Goal: Information Seeking & Learning: Find specific fact

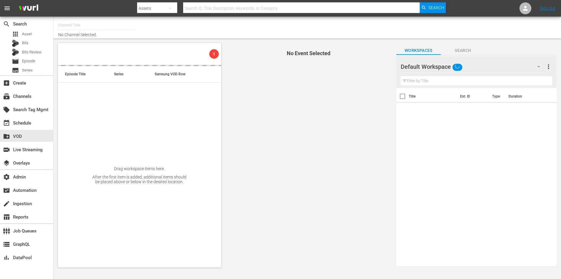
type input "Gusto TV (EPG API) (858)"
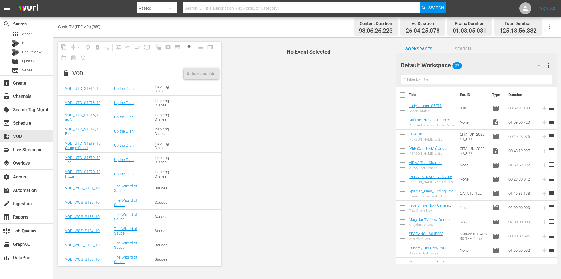
scroll to position [3509, 0]
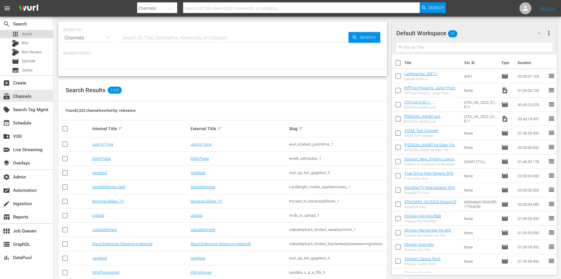
click at [38, 33] on div "apps Asset" at bounding box center [26, 34] width 53 height 8
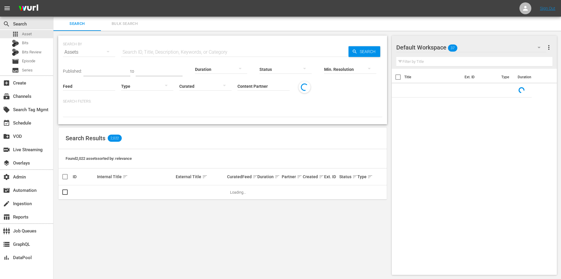
click at [262, 90] on hr at bounding box center [263, 90] width 52 height 0
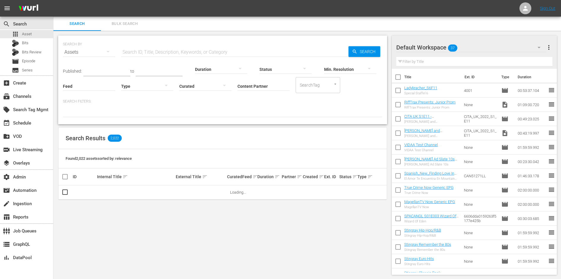
click at [267, 81] on input "Content Partner" at bounding box center [263, 86] width 52 height 21
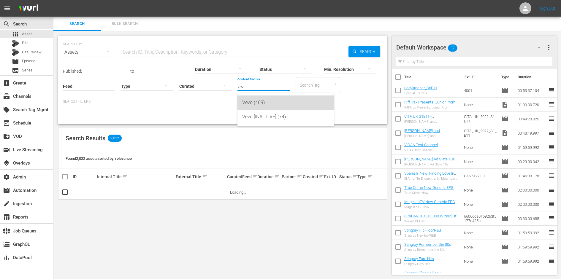
click at [259, 99] on div "Vevo (469)" at bounding box center [285, 102] width 87 height 14
type input "Vevo (469)"
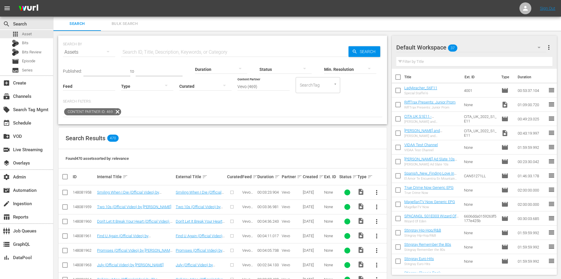
click at [304, 144] on div "Search Results 470" at bounding box center [222, 139] width 328 height 22
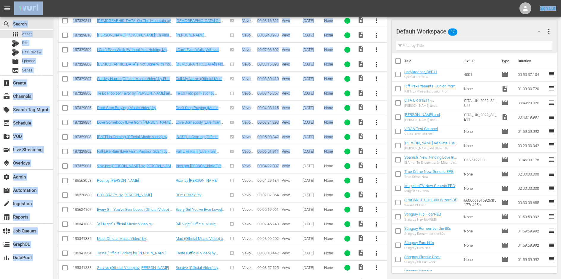
scroll to position [2946, 0]
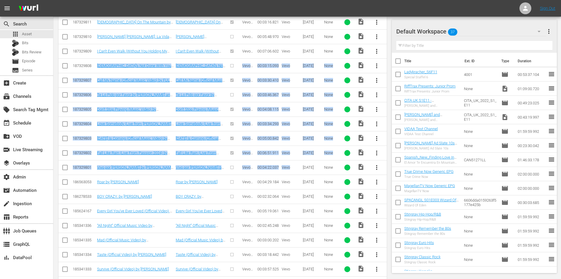
drag, startPoint x: 299, startPoint y: 141, endPoint x: 75, endPoint y: 50, distance: 241.5
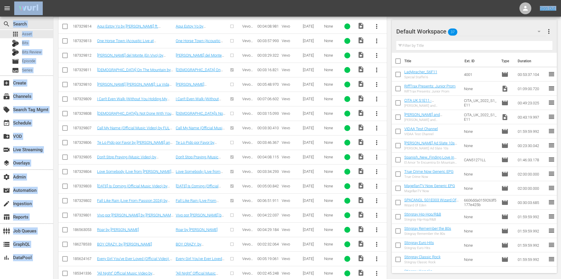
scroll to position [2949, 0]
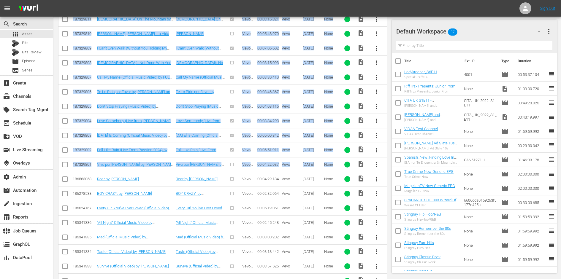
drag, startPoint x: 73, startPoint y: 44, endPoint x: 339, endPoint y: 141, distance: 283.4
copy tbody "189575960 Wake Me Up Before You Go-Go (Official Video) by [PERSON_NAME]! Wake M…"
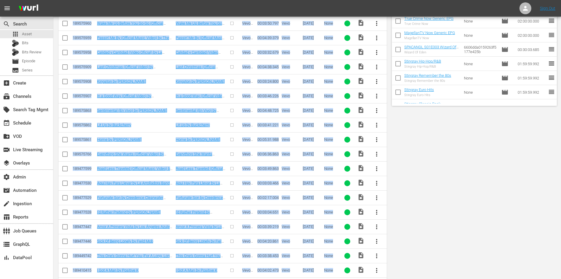
scroll to position [5, 0]
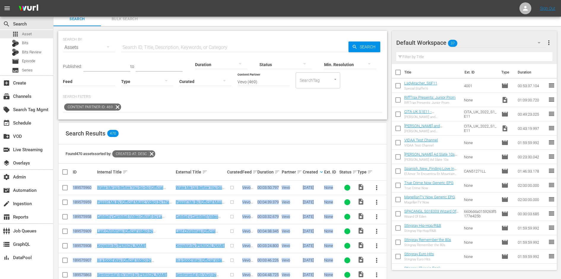
click at [149, 48] on input "text" at bounding box center [234, 47] width 227 height 14
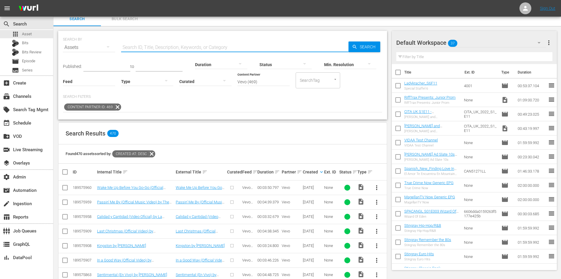
paste input "187329899"
type input "187329899"
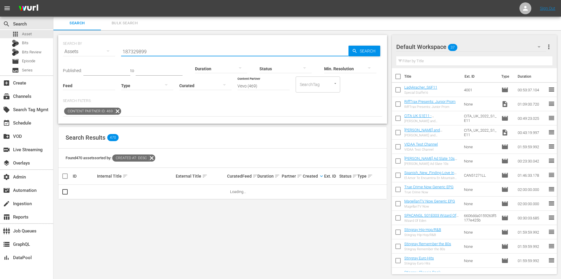
scroll to position [0, 0]
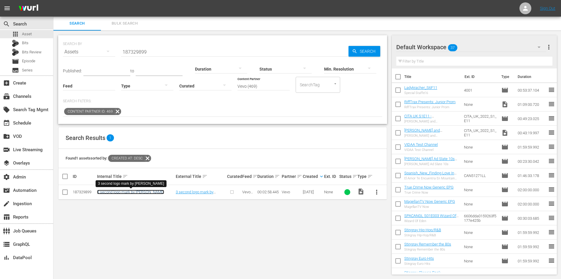
click at [131, 190] on link "3 second logo mark by [PERSON_NAME]" at bounding box center [130, 192] width 67 height 4
click at [150, 47] on input "187329899" at bounding box center [234, 52] width 227 height 14
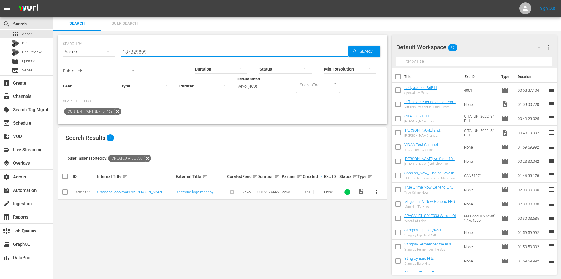
click at [150, 47] on input "187329899" at bounding box center [234, 52] width 227 height 14
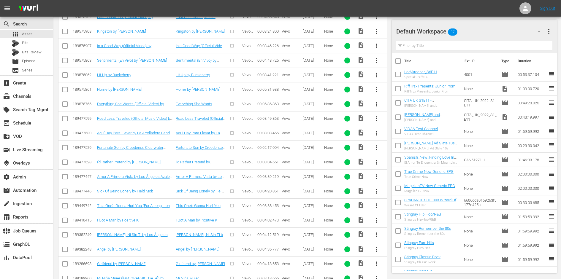
scroll to position [92, 0]
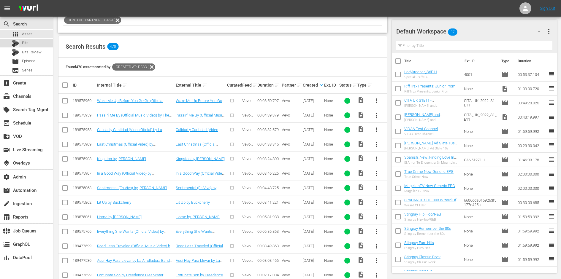
click at [26, 42] on span "Bits" at bounding box center [25, 43] width 7 height 6
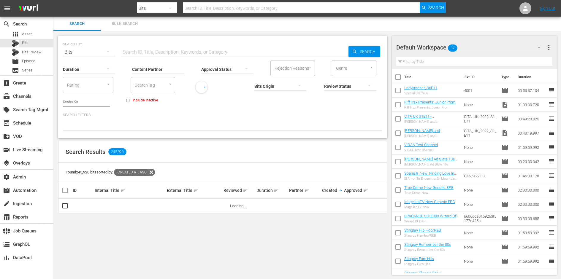
click at [292, 114] on p "Search Filters:" at bounding box center [222, 115] width 319 height 5
click at [167, 70] on input "Content Partner" at bounding box center [158, 69] width 52 height 21
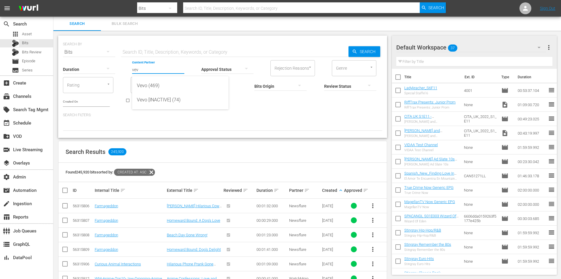
click at [147, 81] on div "Vevo (469)" at bounding box center [180, 86] width 87 height 14
type input "Vevo (469)"
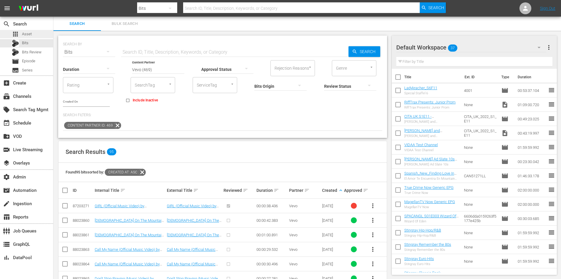
click at [34, 34] on div "apps Asset" at bounding box center [26, 34] width 53 height 8
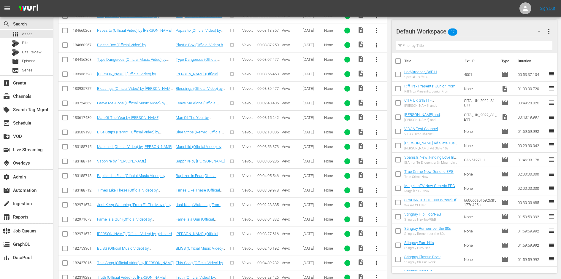
scroll to position [3240, 0]
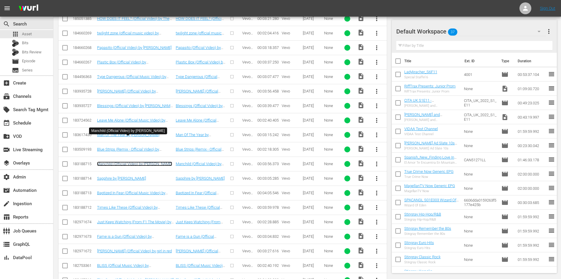
click at [119, 162] on link "Manchild (Official Video) by [PERSON_NAME]" at bounding box center [134, 164] width 75 height 4
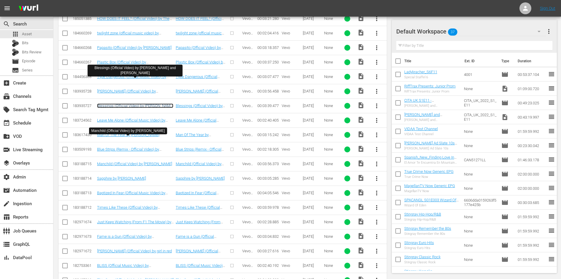
click at [150, 104] on link "Blessings (Official Video) by [PERSON_NAME] and [PERSON_NAME]" at bounding box center [135, 108] width 76 height 9
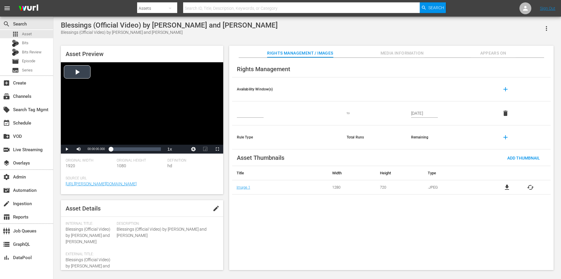
click at [136, 107] on div "Video Player" at bounding box center [142, 103] width 162 height 82
click at [137, 149] on div "00:01:54.283" at bounding box center [137, 149] width 0 height 6
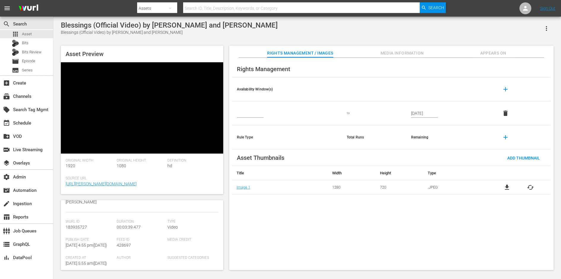
scroll to position [160, 0]
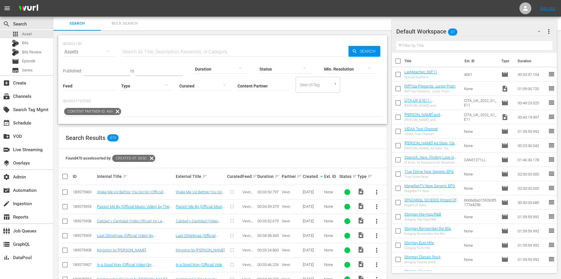
scroll to position [109, 0]
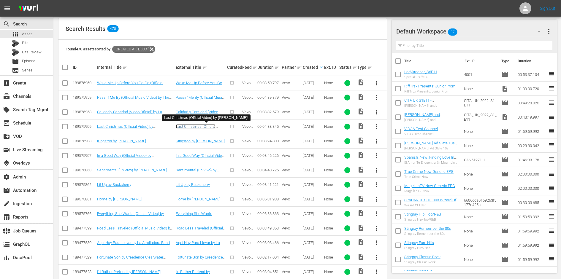
click at [185, 127] on link "Last Christmas (Official Video) by [PERSON_NAME]!" at bounding box center [199, 128] width 46 height 9
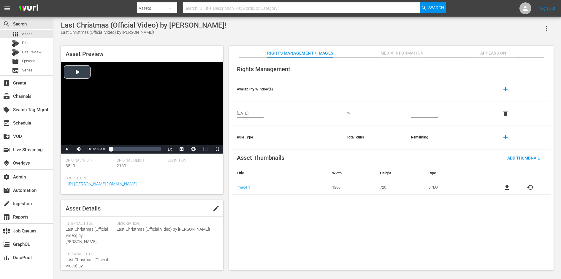
click at [154, 111] on div "Video Player" at bounding box center [142, 103] width 162 height 82
click at [140, 149] on div "00:02:45.681" at bounding box center [140, 149] width 0 height 6
click at [67, 149] on span "Video Player" at bounding box center [67, 149] width 0 height 0
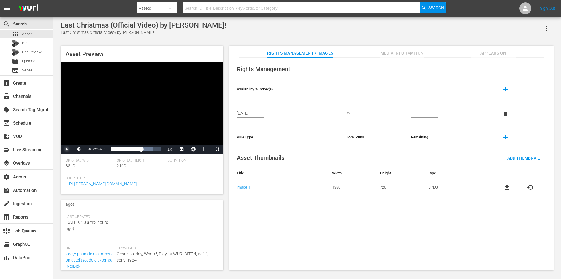
scroll to position [145, 0]
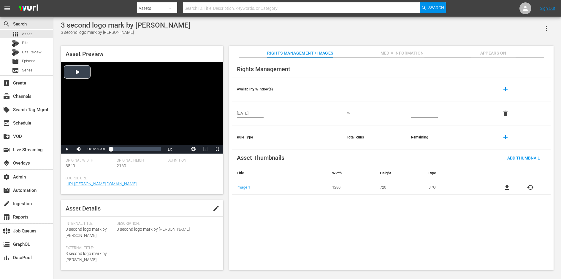
click at [87, 69] on div "Video Player" at bounding box center [142, 103] width 162 height 82
click at [136, 150] on div "Loaded : 13.39% 00:01:29.222 00:00:00.831" at bounding box center [136, 149] width 50 height 6
drag, startPoint x: 67, startPoint y: 147, endPoint x: 109, endPoint y: 160, distance: 43.9
click at [109, 160] on div "Asset Preview Video Player is loading. Play Video Pause Mute 7% Current Time 00…" at bounding box center [142, 120] width 162 height 149
click at [151, 148] on div "Loaded : 87.49% 00:02:25.517 00:01:35.488" at bounding box center [136, 149] width 50 height 6
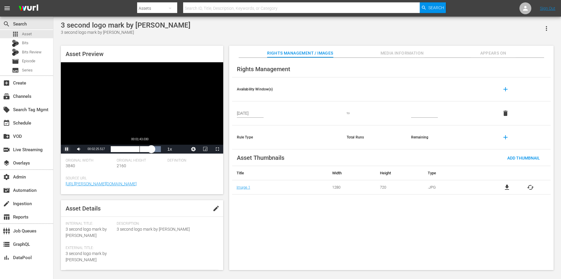
click at [139, 148] on div "00:02:29.199" at bounding box center [131, 149] width 41 height 6
click at [67, 149] on span "Video Player" at bounding box center [67, 149] width 0 height 0
click at [194, 12] on input "text" at bounding box center [301, 8] width 236 height 14
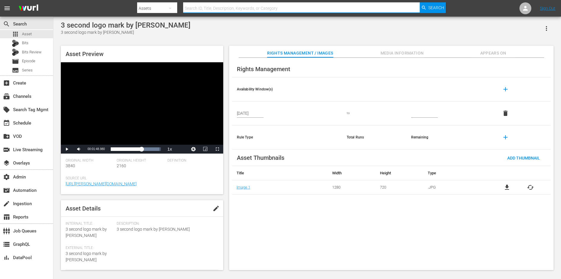
paste input "187329852"
type input "187329852"
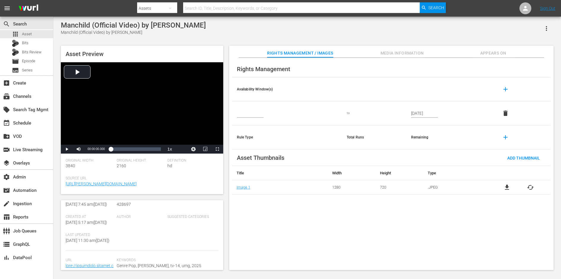
scroll to position [148, 0]
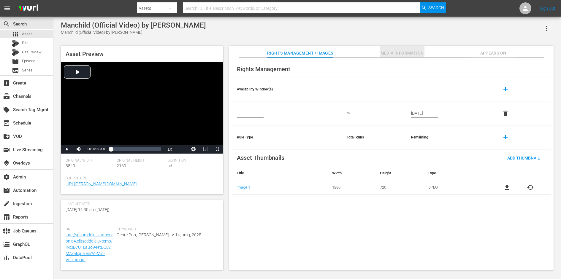
click at [402, 54] on span "Media Information" at bounding box center [402, 53] width 44 height 7
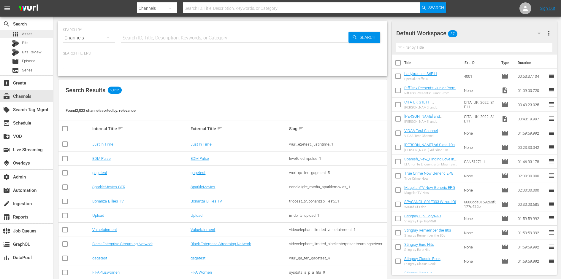
click at [37, 34] on div "apps Asset" at bounding box center [26, 34] width 53 height 8
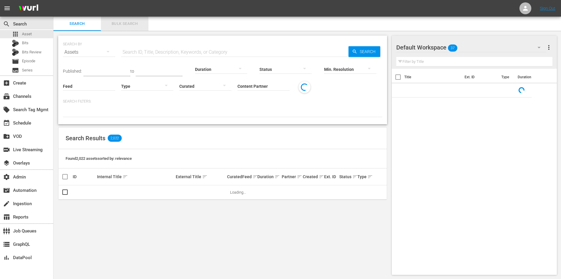
click at [123, 26] on span "Bulk Search" at bounding box center [124, 23] width 40 height 7
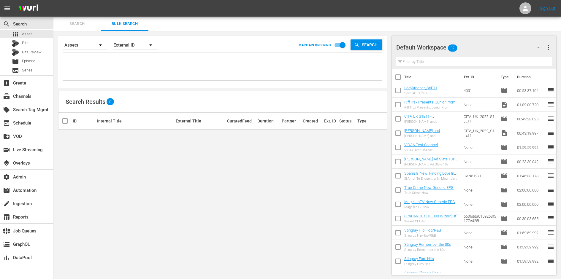
click at [130, 45] on div "External ID" at bounding box center [135, 45] width 44 height 17
click at [136, 68] on div "Wurl ID" at bounding box center [132, 70] width 24 height 9
click at [101, 59] on textarea at bounding box center [223, 67] width 317 height 27
paste textarea "187329899, 187329852"
type textarea "187329899, 187329852"
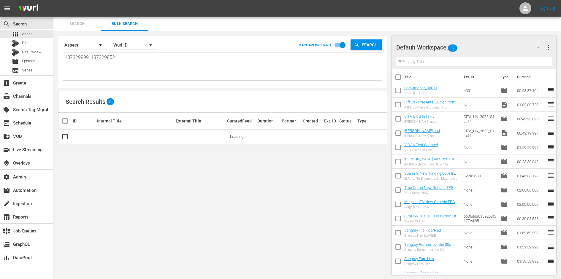
click at [90, 58] on textarea "187329899, 187329852" at bounding box center [223, 67] width 317 height 27
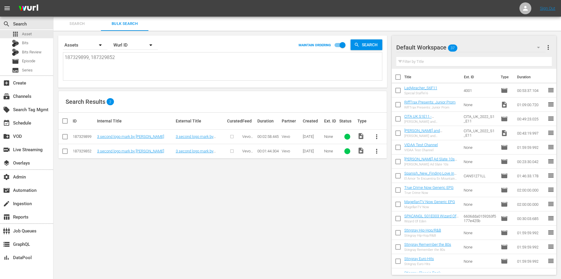
type textarea "187329899, 187329852"
drag, startPoint x: 146, startPoint y: 136, endPoint x: 96, endPoint y: 136, distance: 49.5
click at [96, 136] on td "3 second logo mark by [PERSON_NAME]" at bounding box center [135, 137] width 79 height 15
copy link "3 second logo mark by [PERSON_NAME]"
click at [119, 135] on link "3 second logo mark by [PERSON_NAME]" at bounding box center [130, 136] width 67 height 4
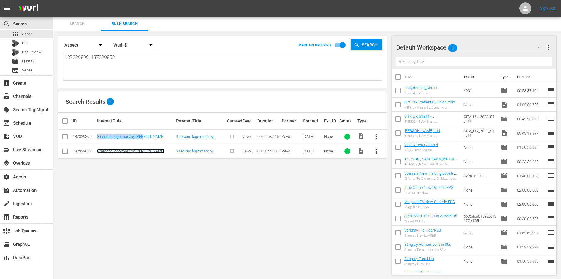
click at [120, 151] on link "3 second logo mark by [PERSON_NAME]" at bounding box center [130, 151] width 67 height 4
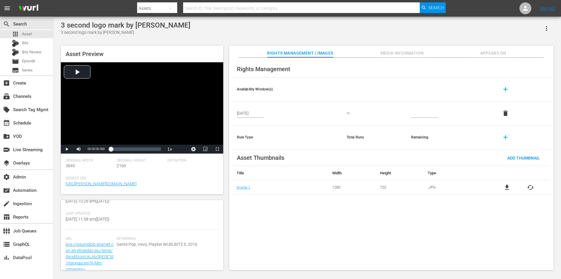
scroll to position [148, 0]
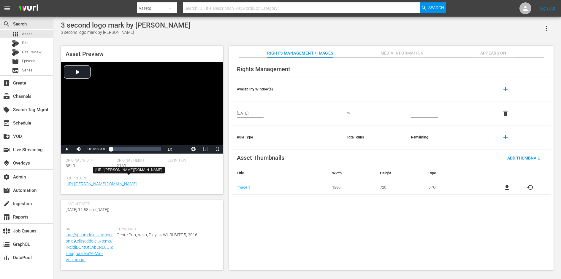
click at [200, 184] on span "[URL][PERSON_NAME][DOMAIN_NAME]" at bounding box center [141, 184] width 150 height 6
drag, startPoint x: 196, startPoint y: 184, endPoint x: 64, endPoint y: 185, distance: 132.6
click at [64, 185] on div "Asset Preview Video Player is loading. Play Video Play Mute Current Time 00:00:…" at bounding box center [142, 120] width 162 height 149
copy link "[URL][PERSON_NAME][DOMAIN_NAME]"
click at [117, 184] on link "[URL][PERSON_NAME][DOMAIN_NAME]" at bounding box center [101, 184] width 71 height 5
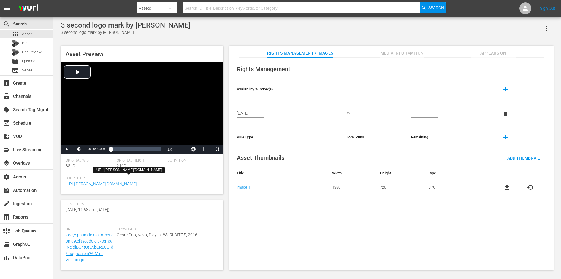
click at [201, 185] on span "[URL][PERSON_NAME][DOMAIN_NAME]" at bounding box center [141, 184] width 150 height 6
drag, startPoint x: 198, startPoint y: 183, endPoint x: 166, endPoint y: 183, distance: 32.3
click at [166, 183] on span "[URL][PERSON_NAME][DOMAIN_NAME]" at bounding box center [141, 184] width 150 height 6
copy link "MXUV72400047"
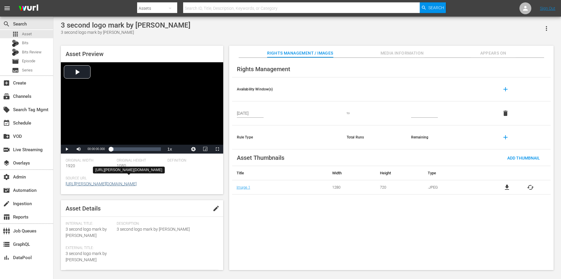
drag, startPoint x: 198, startPoint y: 184, endPoint x: 165, endPoint y: 184, distance: 33.2
click at [165, 184] on span "[URL][PERSON_NAME][DOMAIN_NAME]" at bounding box center [141, 184] width 150 height 6
copy link "USWV22026291"
